Goal: Navigation & Orientation: Find specific page/section

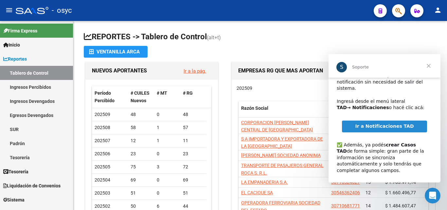
scroll to position [42, 0]
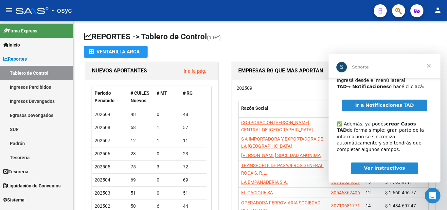
click at [382, 165] on span "Ver Instructivos" at bounding box center [384, 167] width 41 height 5
click at [432, 64] on span "Cerrar" at bounding box center [429, 66] width 24 height 24
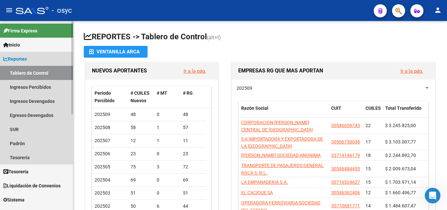
click at [33, 68] on link "Tablero de Control" at bounding box center [36, 73] width 73 height 14
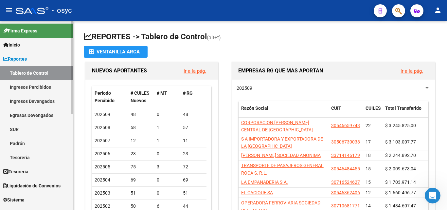
click at [24, 157] on link "Tesorería" at bounding box center [36, 157] width 73 height 14
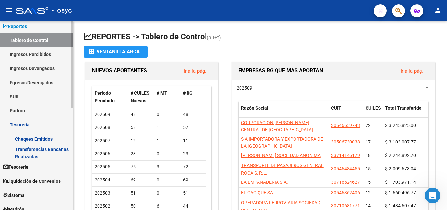
scroll to position [131, 0]
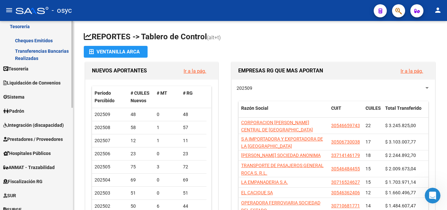
click at [26, 70] on span "Tesorería" at bounding box center [15, 68] width 25 height 7
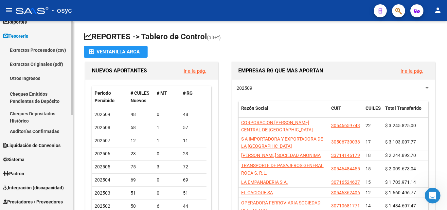
scroll to position [0, 0]
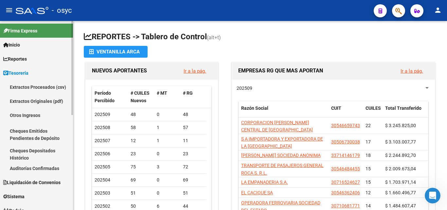
click at [44, 103] on link "Extractos Originales (pdf)" at bounding box center [36, 101] width 73 height 14
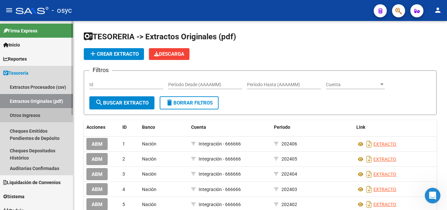
click at [32, 114] on link "Otros Ingresos" at bounding box center [36, 115] width 73 height 14
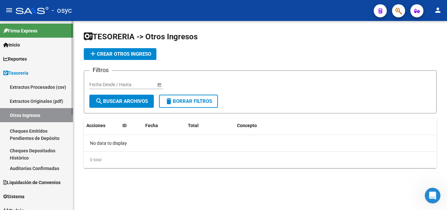
click at [26, 134] on link "Cheques Emitidos Pendientes de Depósito" at bounding box center [36, 134] width 73 height 25
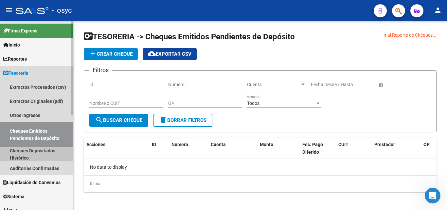
click at [25, 150] on link "Cheques Depositados Histórico" at bounding box center [36, 154] width 73 height 14
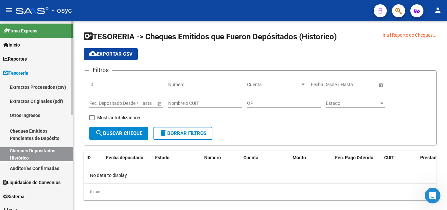
click at [28, 71] on span "Tesorería" at bounding box center [15, 72] width 25 height 7
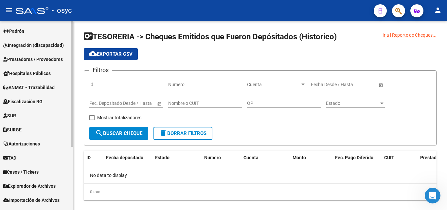
scroll to position [95, 0]
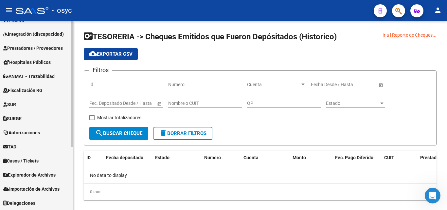
click at [30, 134] on span "Autorizaciones" at bounding box center [21, 132] width 37 height 7
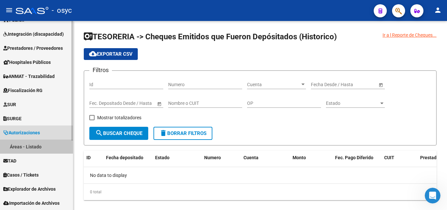
click at [30, 149] on link "Áreas - Listado" at bounding box center [36, 147] width 73 height 14
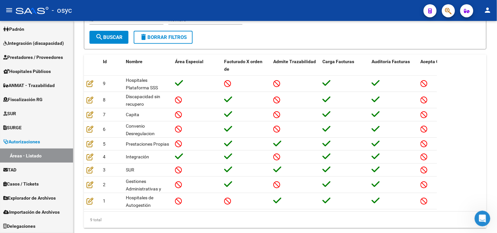
scroll to position [66, 0]
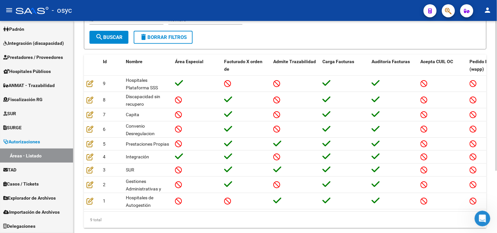
drag, startPoint x: 442, startPoint y: 0, endPoint x: 309, endPoint y: 32, distance: 137.0
click at [309, 32] on form "Filtros Id Nombre search Buscar delete Borrar Filtros" at bounding box center [285, 27] width 403 height 45
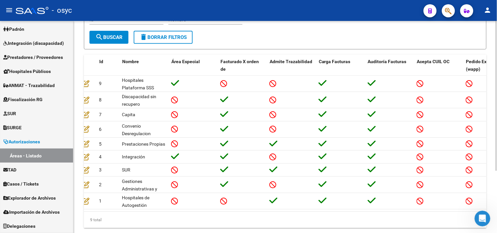
scroll to position [0, 0]
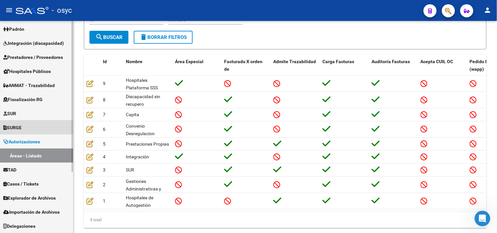
click at [28, 124] on link "SURGE" at bounding box center [36, 128] width 73 height 14
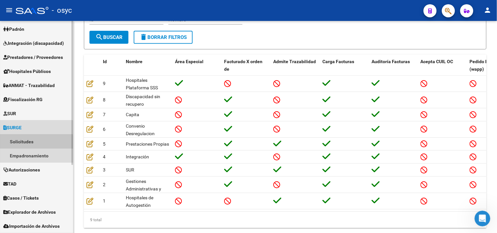
click at [28, 143] on link "Solicitudes" at bounding box center [36, 142] width 73 height 14
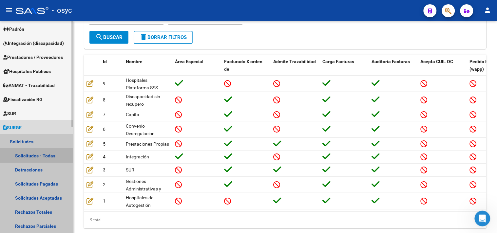
click at [28, 157] on link "Solicitudes - Todas" at bounding box center [36, 156] width 73 height 14
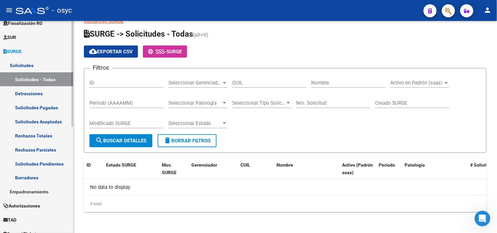
scroll to position [212, 0]
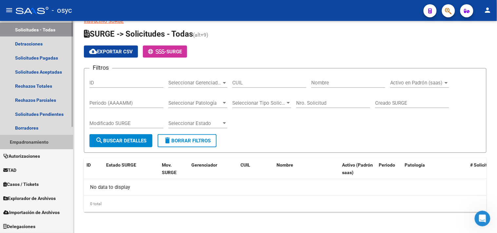
click at [37, 145] on link "Empadronamiento" at bounding box center [36, 142] width 73 height 14
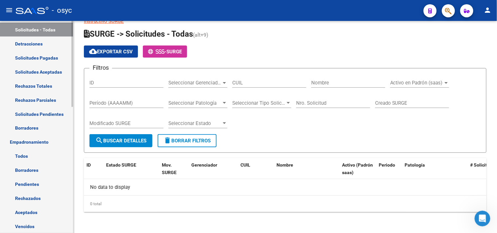
click at [31, 188] on link "Pendientes" at bounding box center [36, 185] width 73 height 14
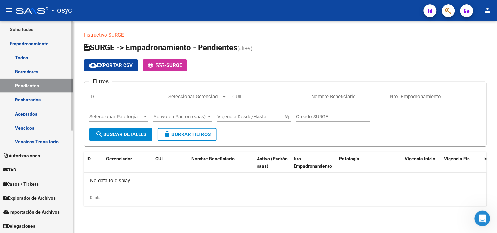
click at [29, 175] on link "TAD" at bounding box center [36, 170] width 73 height 14
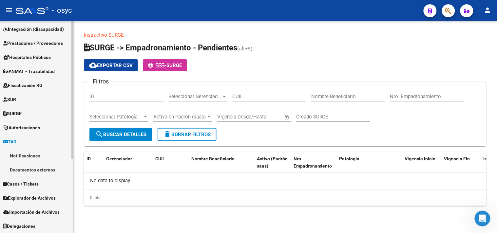
scroll to position [100, 0]
click at [30, 155] on link "Notificaciones" at bounding box center [36, 156] width 73 height 14
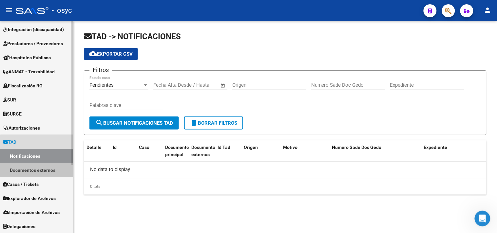
click at [43, 173] on link "Documentos externos" at bounding box center [36, 170] width 73 height 14
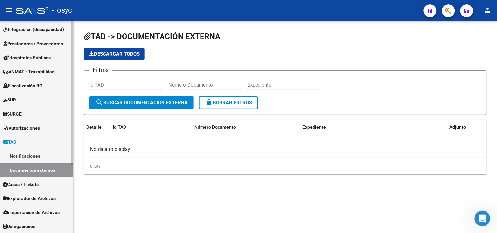
click at [39, 185] on span "Casos / Tickets" at bounding box center [20, 184] width 35 height 7
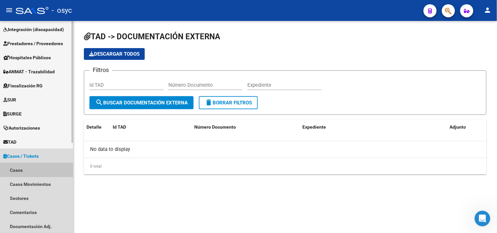
click at [16, 168] on link "Casos" at bounding box center [36, 170] width 73 height 14
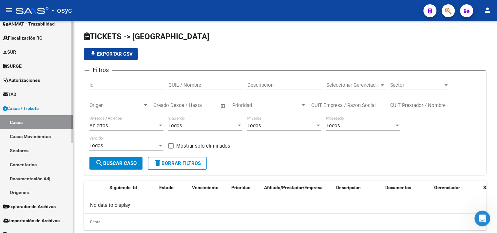
scroll to position [156, 0]
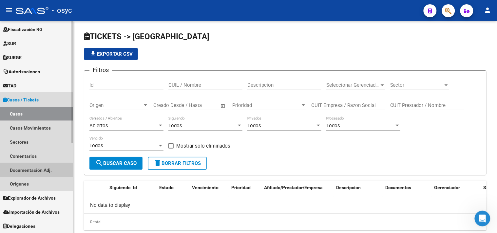
click at [30, 174] on link "Documentación Adj." at bounding box center [36, 170] width 73 height 14
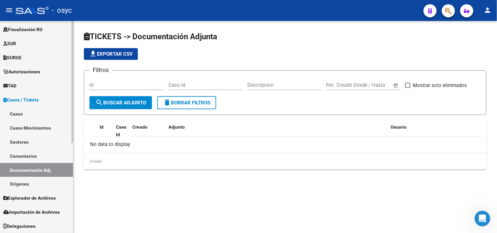
click at [31, 155] on link "Comentarios" at bounding box center [36, 156] width 73 height 14
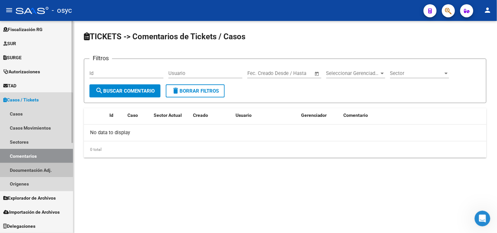
click at [34, 169] on link "Documentación Adj." at bounding box center [36, 170] width 73 height 14
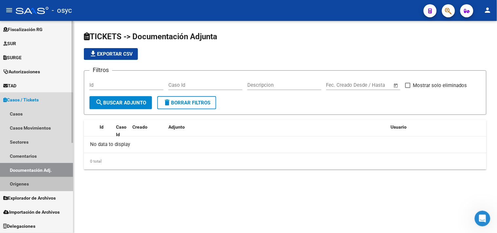
click at [25, 184] on link "Orígenes" at bounding box center [36, 184] width 73 height 14
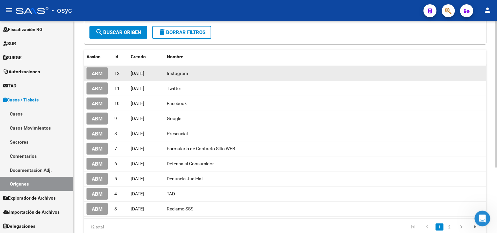
scroll to position [73, 0]
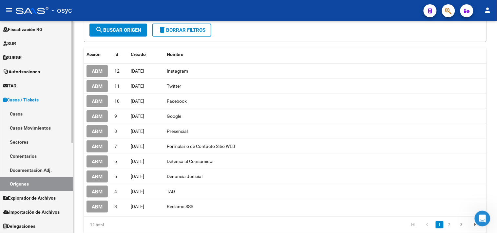
click at [27, 130] on link "Casos Movimientos" at bounding box center [36, 128] width 73 height 14
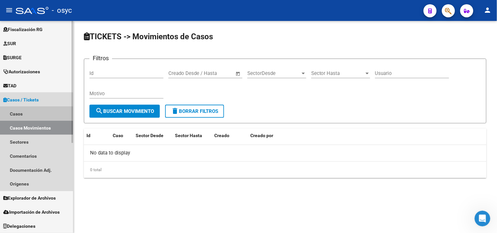
click at [19, 112] on link "Casos" at bounding box center [36, 114] width 73 height 14
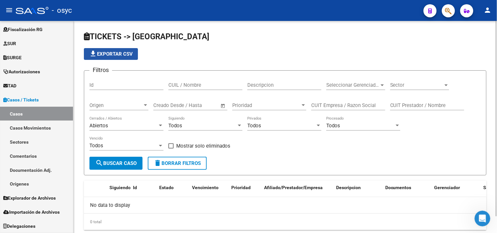
click at [109, 54] on span "file_download Exportar CSV" at bounding box center [111, 54] width 44 height 6
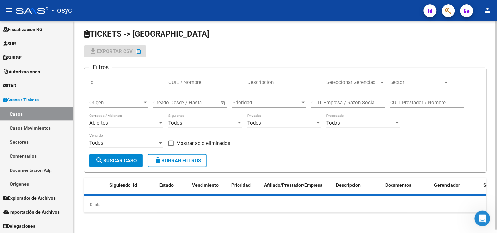
scroll to position [3, 0]
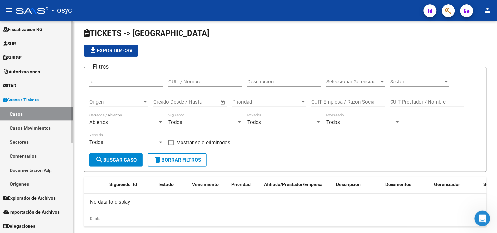
click at [35, 210] on link "Delegaciones" at bounding box center [36, 226] width 73 height 14
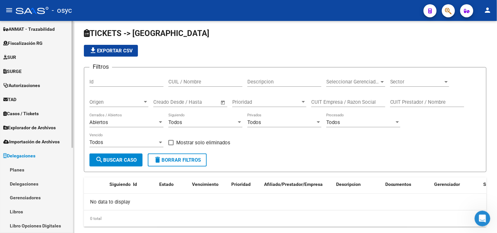
scroll to position [142, 0]
click at [51, 175] on link "Planes" at bounding box center [36, 170] width 73 height 14
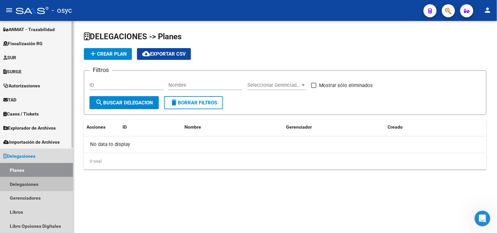
click at [44, 188] on link "Delegaciones" at bounding box center [36, 184] width 73 height 14
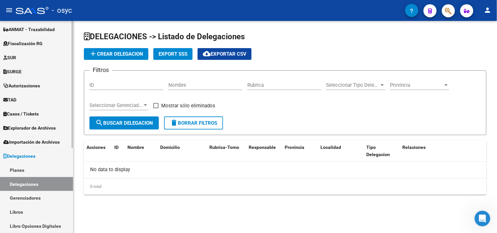
click at [43, 198] on link "Gerenciadores" at bounding box center [36, 198] width 73 height 14
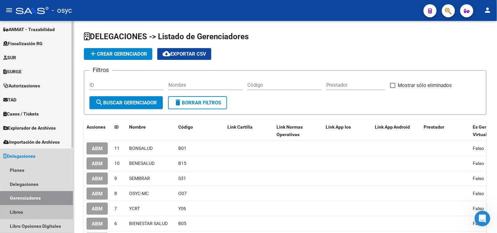
click at [38, 210] on link "Libros" at bounding box center [36, 212] width 73 height 14
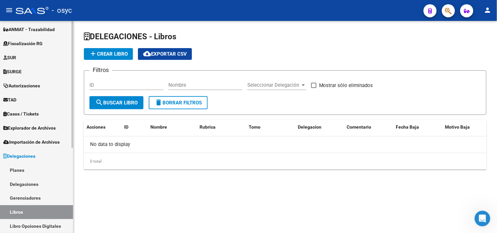
click at [33, 210] on link "Libro Opciones Digitales" at bounding box center [36, 226] width 73 height 14
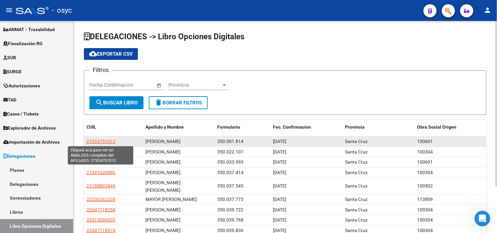
click at [98, 142] on span "27324751012" at bounding box center [100, 141] width 29 height 5
